Goal: Navigation & Orientation: Go to known website

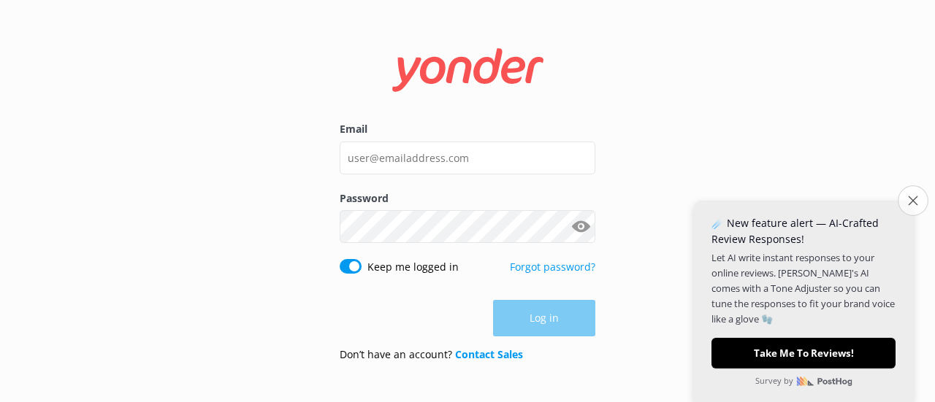
click at [911, 196] on icon "Close survey" at bounding box center [912, 200] width 9 height 9
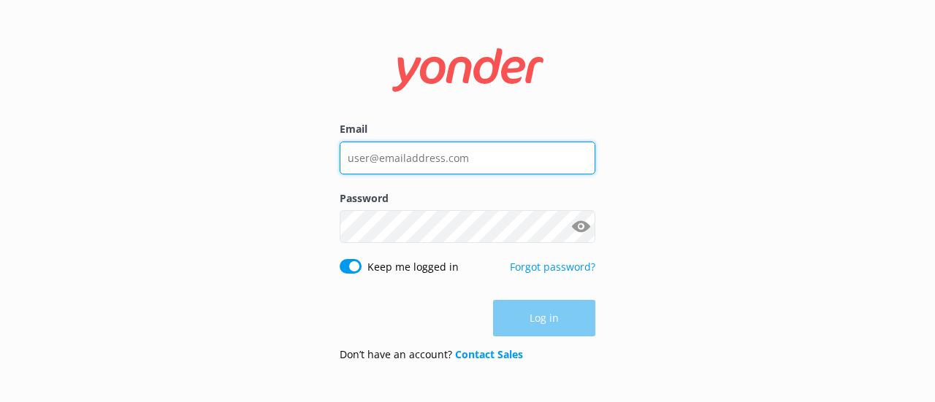
click at [429, 147] on input "Email" at bounding box center [468, 158] width 256 height 33
type input "[EMAIL_ADDRESS][DOMAIN_NAME]"
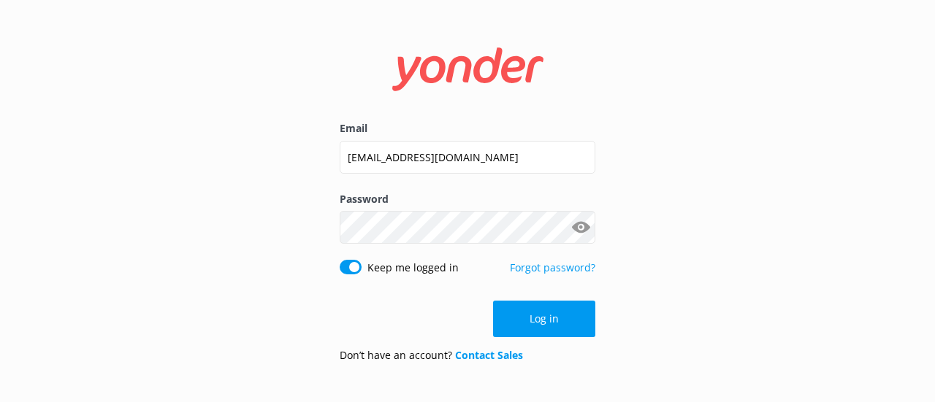
click at [583, 223] on button "Show password" at bounding box center [580, 227] width 29 height 29
click at [532, 321] on button "Log in" at bounding box center [544, 319] width 102 height 37
